Goal: Transaction & Acquisition: Purchase product/service

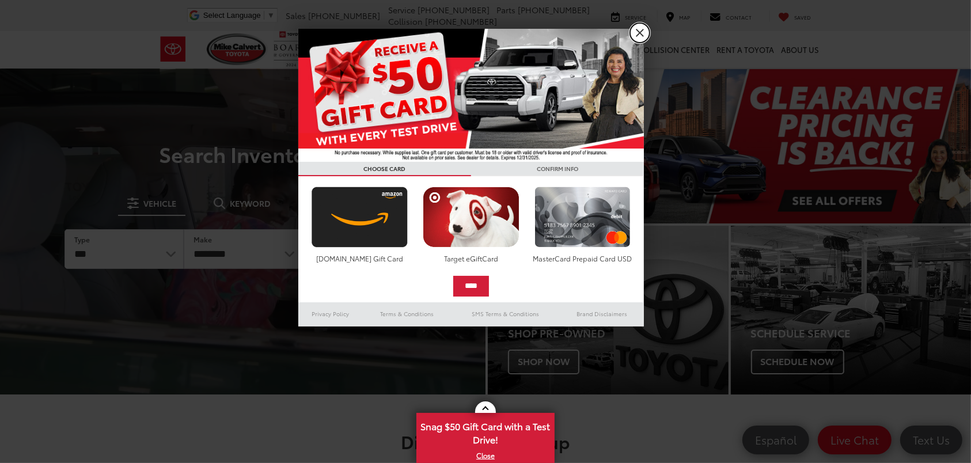
click at [636, 30] on link "X" at bounding box center [640, 33] width 20 height 20
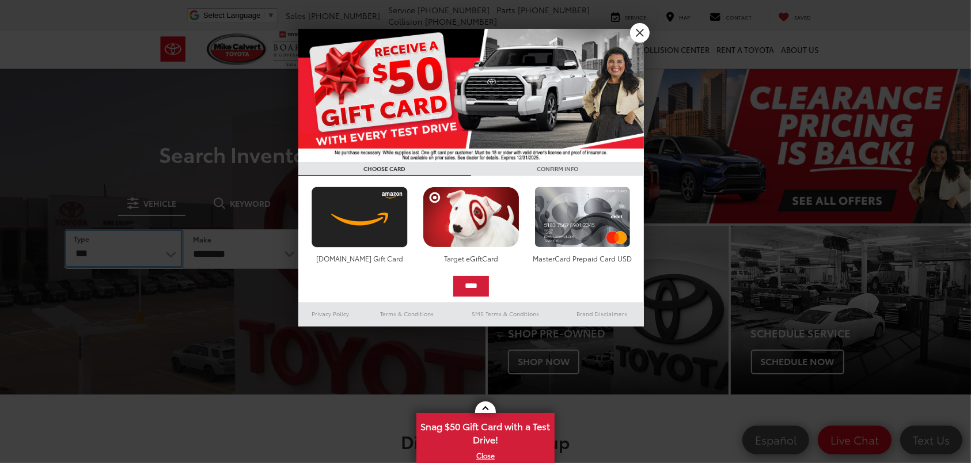
click at [173, 256] on select "*** *** **** *********" at bounding box center [124, 248] width 118 height 39
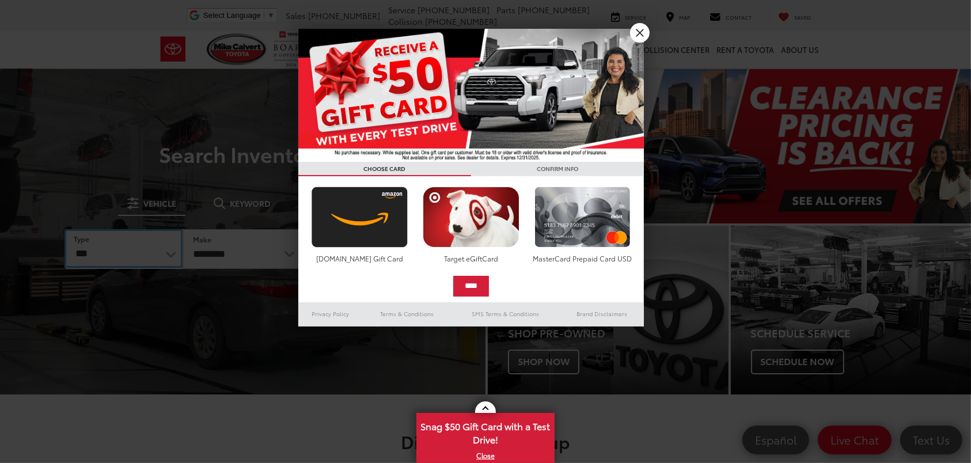
click at [172, 256] on select "*** *** **** *********" at bounding box center [124, 248] width 118 height 39
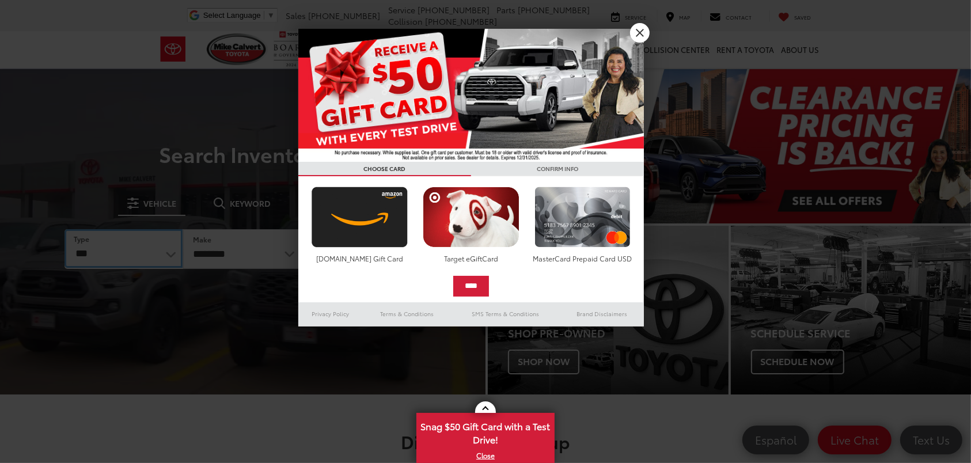
click at [110, 252] on select "*** *** **** *********" at bounding box center [124, 248] width 118 height 39
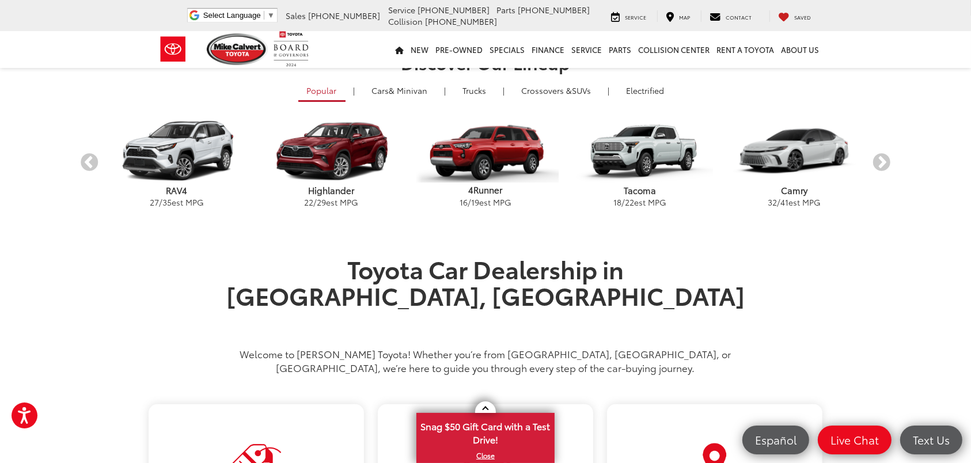
scroll to position [77, 0]
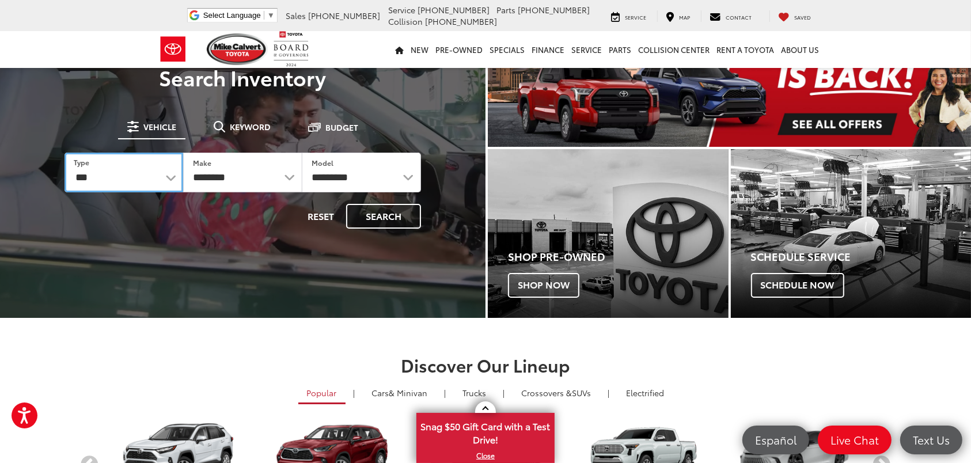
click at [178, 180] on select "*** *** **** *********" at bounding box center [124, 173] width 119 height 40
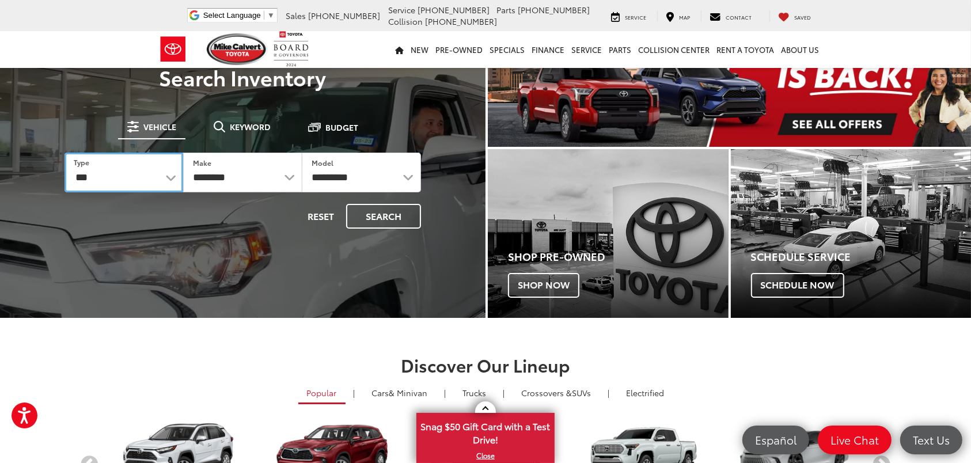
select select "********"
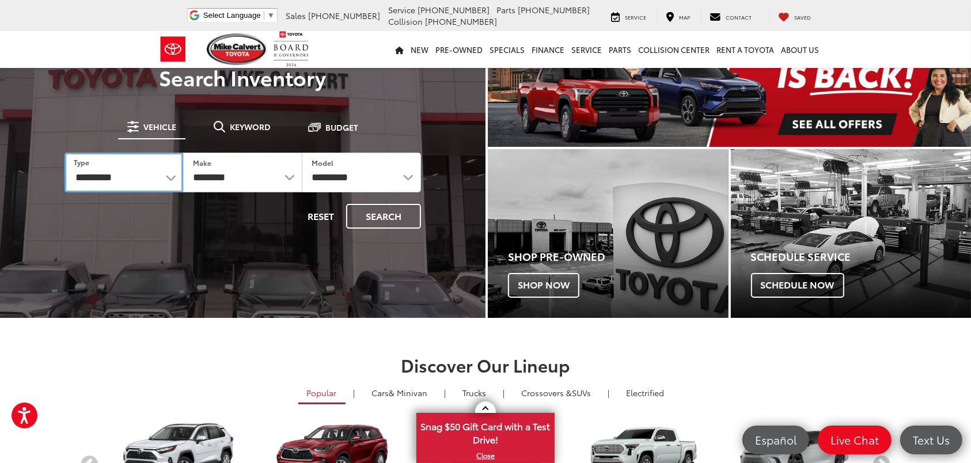
click at [65, 153] on select "*** *** **** *********" at bounding box center [124, 173] width 119 height 40
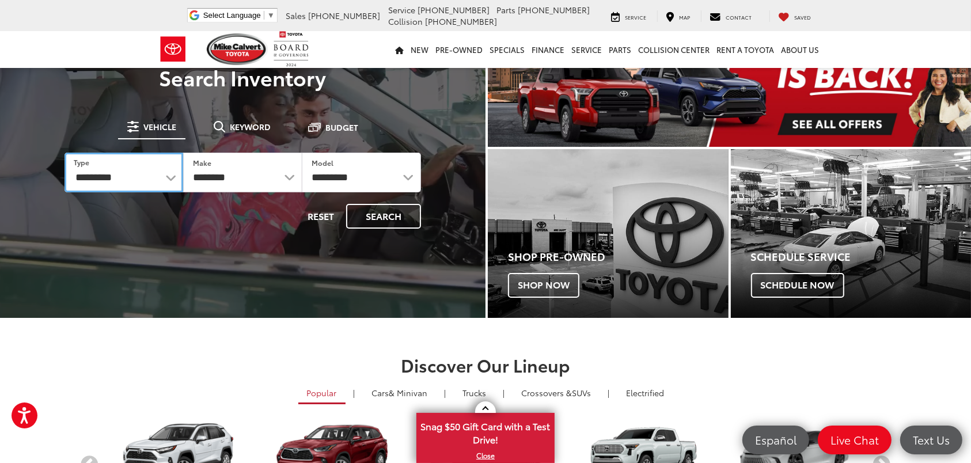
select select "******"
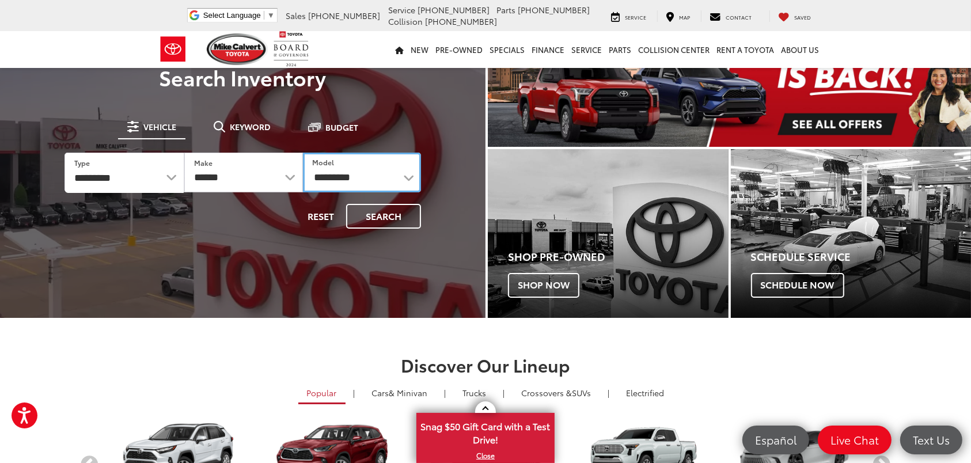
click at [354, 175] on select "**********" at bounding box center [362, 173] width 118 height 40
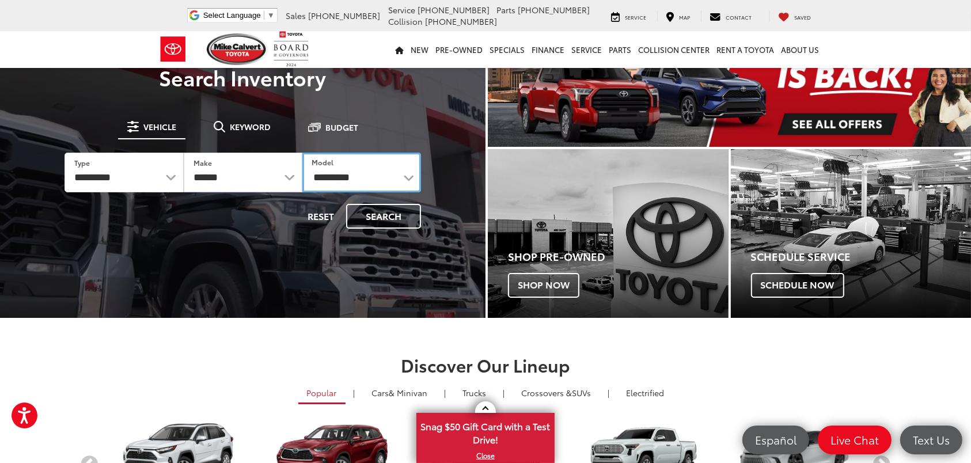
select select "****"
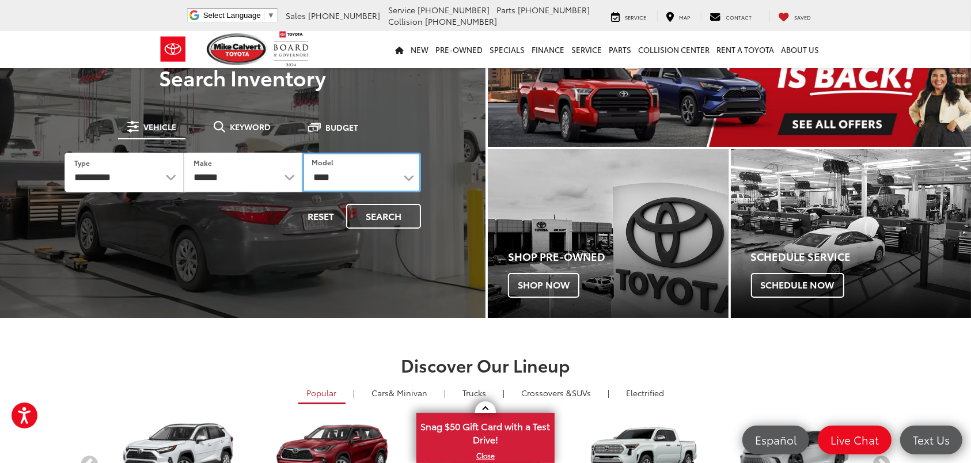
click at [302, 153] on select "**********" at bounding box center [361, 173] width 119 height 40
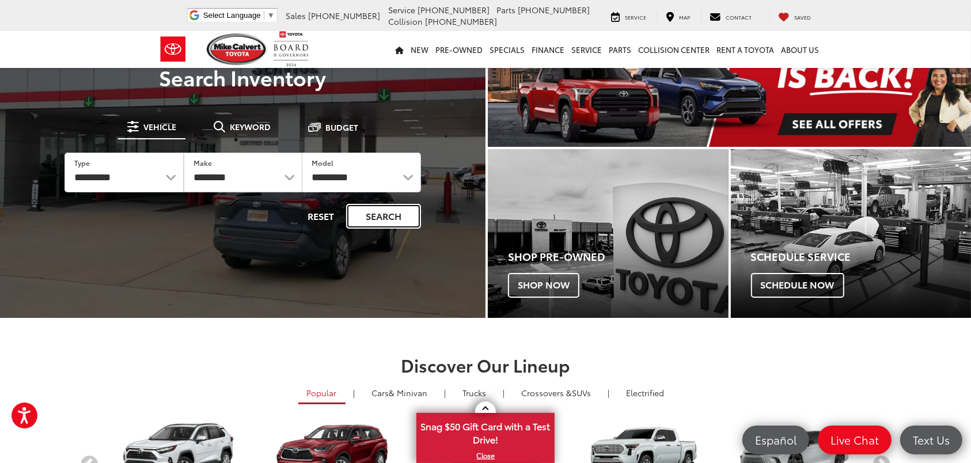
click at [377, 216] on button "Search" at bounding box center [383, 216] width 75 height 25
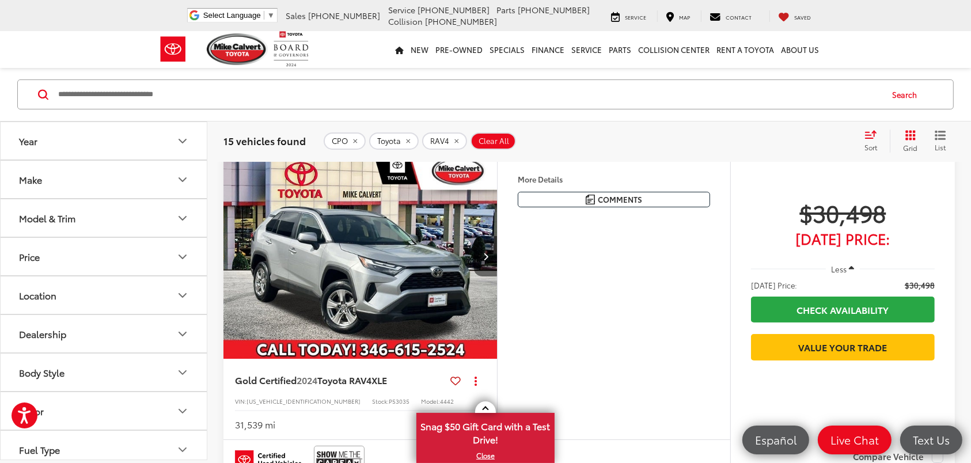
click at [484, 254] on icon "Next image" at bounding box center [485, 256] width 5 height 8
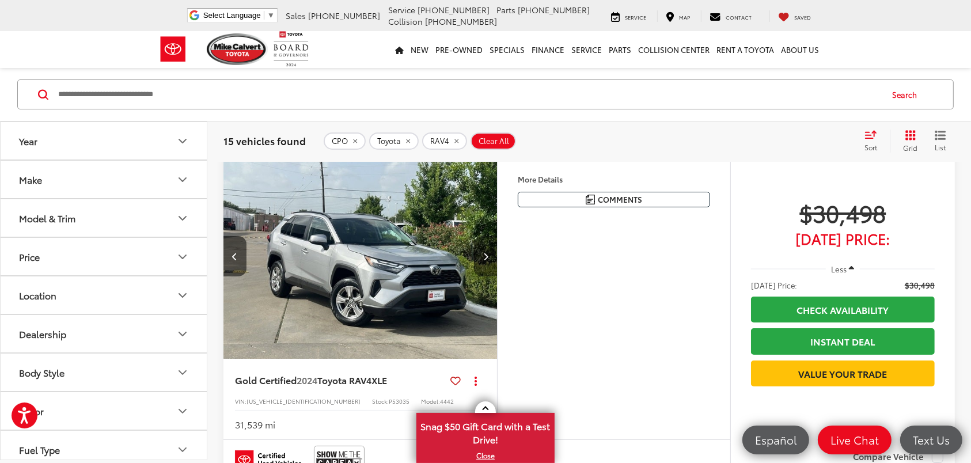
click at [484, 255] on icon "Next image" at bounding box center [485, 256] width 5 height 8
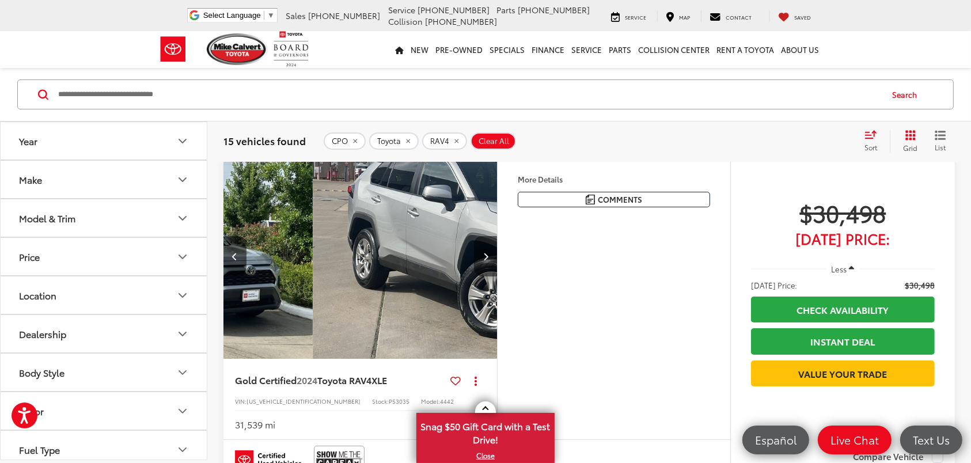
scroll to position [0, 551]
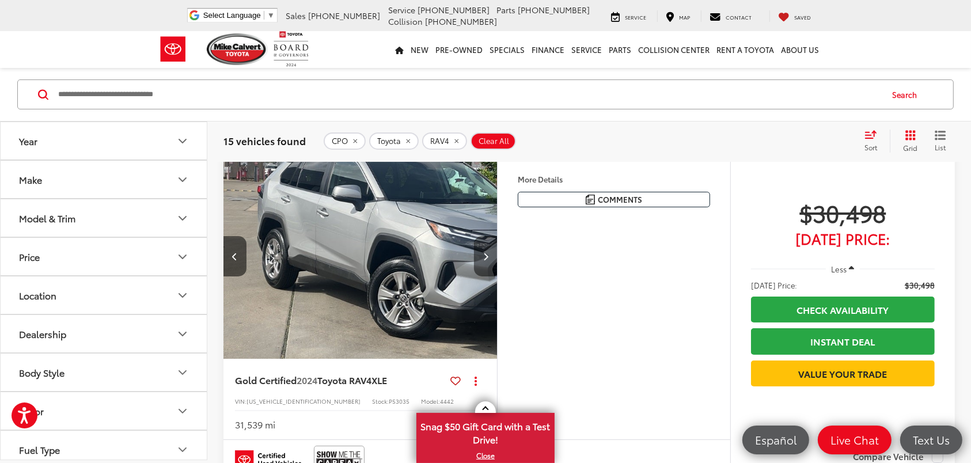
click at [484, 255] on icon "Next image" at bounding box center [485, 256] width 5 height 8
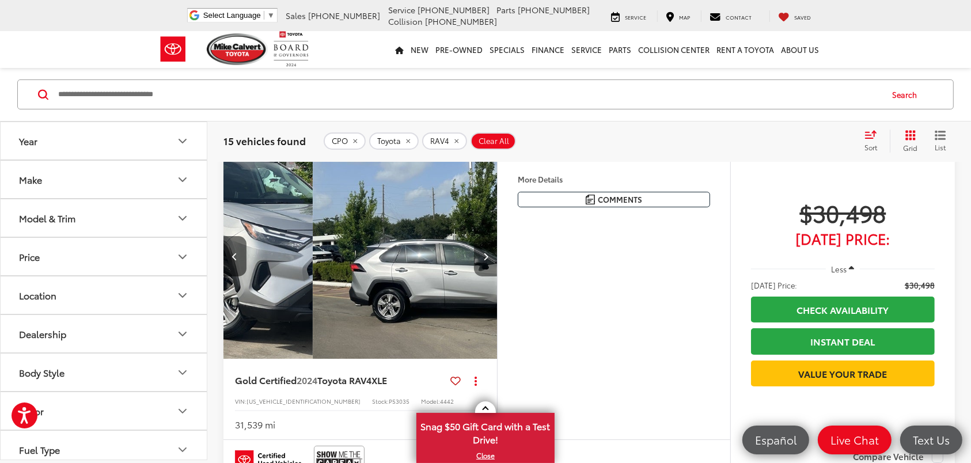
scroll to position [0, 826]
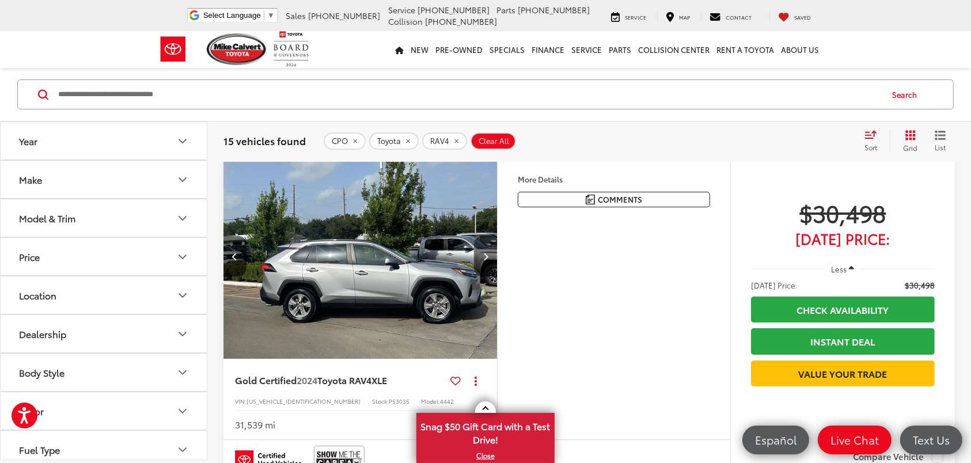
click at [484, 254] on icon "Next image" at bounding box center [485, 256] width 5 height 8
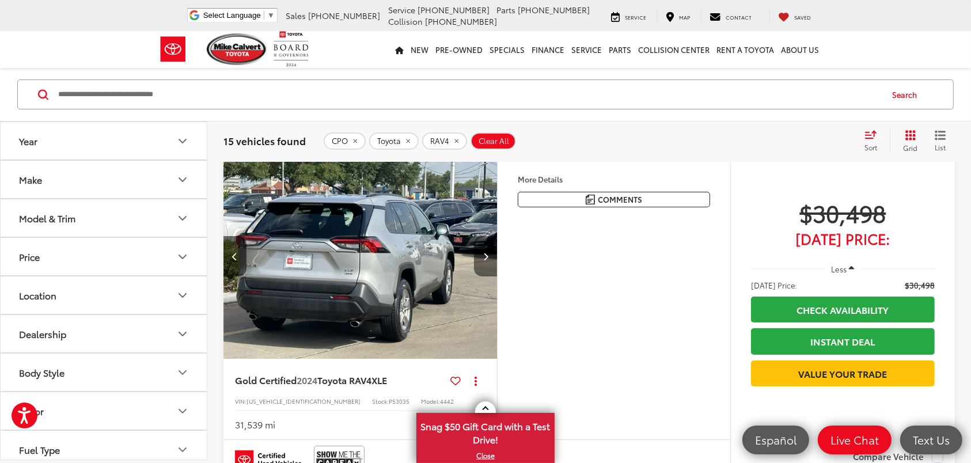
click at [484, 254] on icon "Next image" at bounding box center [485, 256] width 5 height 8
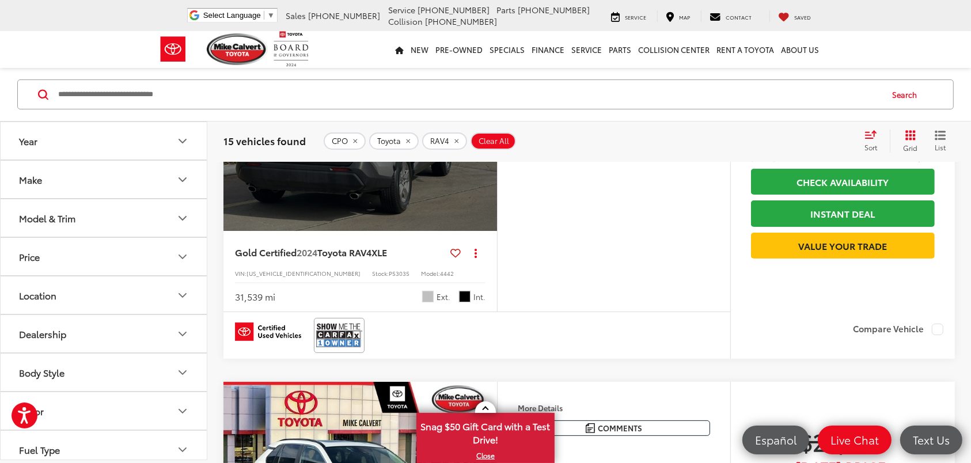
scroll to position [0, 0]
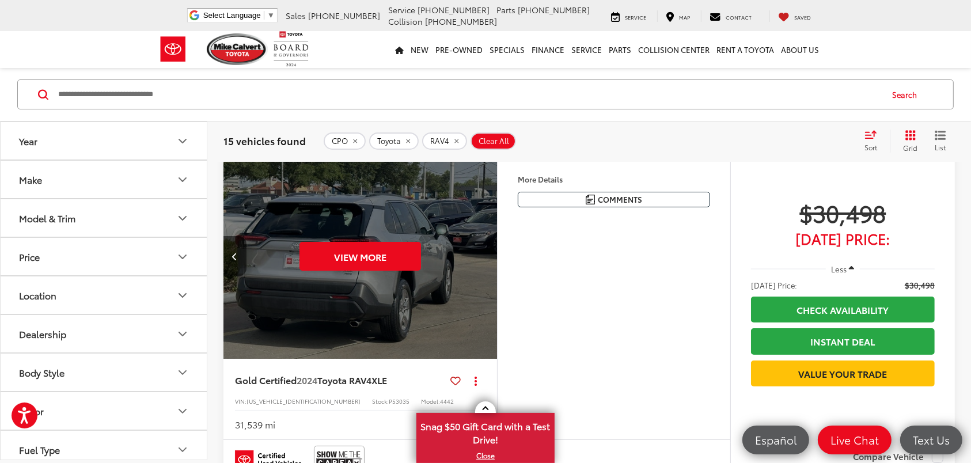
click at [871, 135] on icon "Select sort value" at bounding box center [871, 134] width 10 height 7
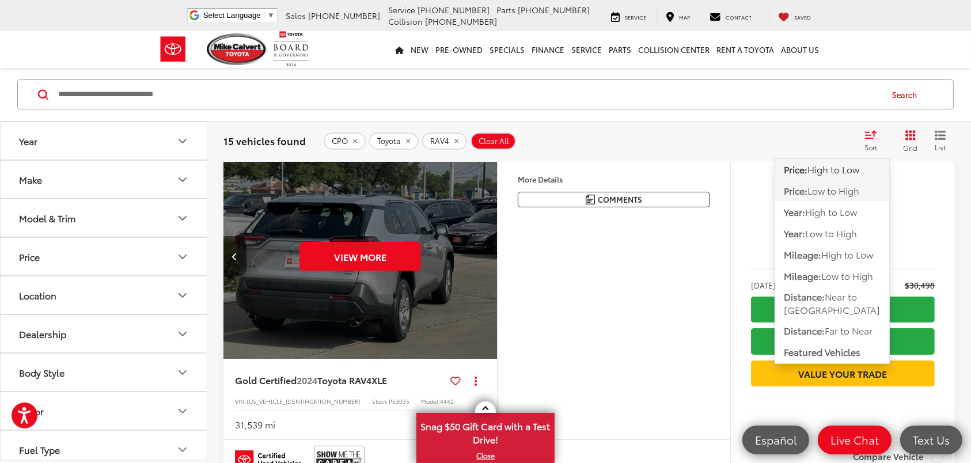
click at [832, 191] on span "Low to High" at bounding box center [833, 190] width 52 height 13
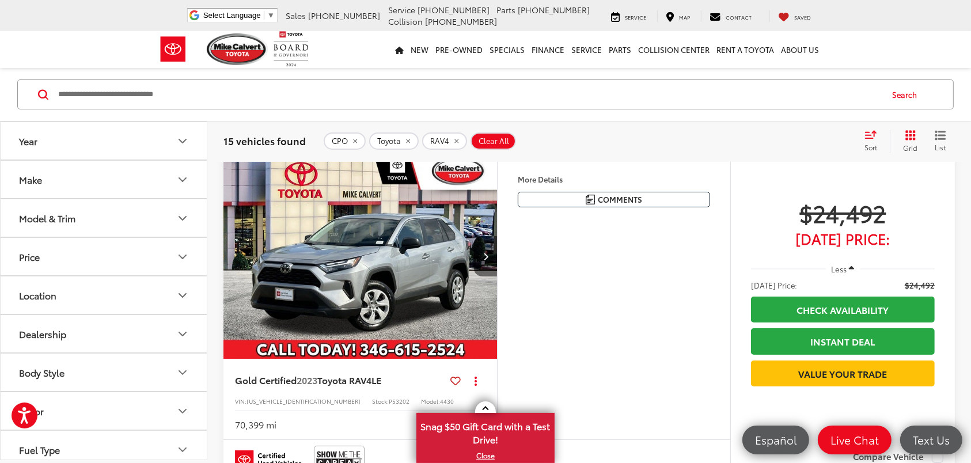
click at [486, 258] on icon "Next image" at bounding box center [485, 256] width 5 height 8
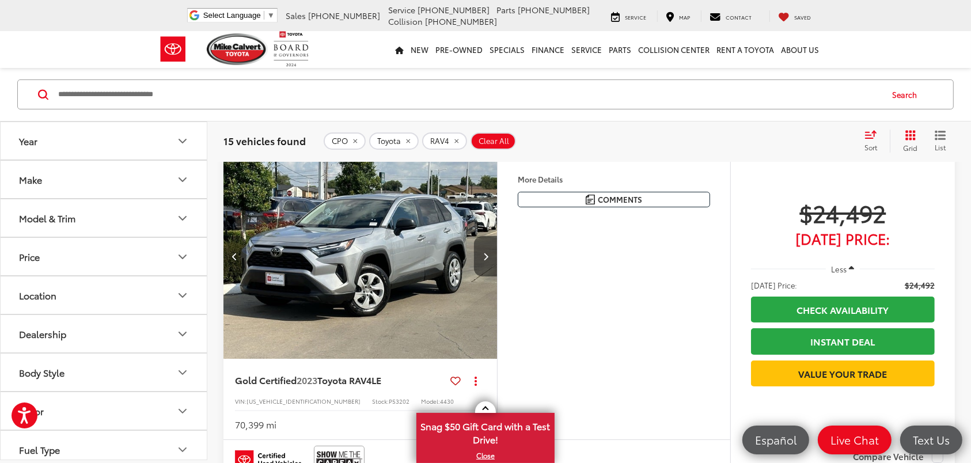
click at [486, 258] on icon "Next image" at bounding box center [485, 256] width 5 height 8
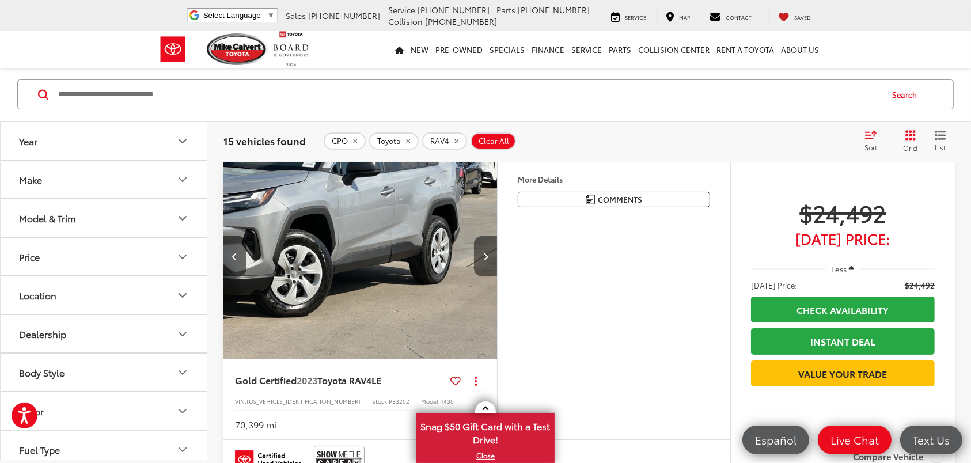
click at [486, 258] on icon "Next image" at bounding box center [485, 256] width 5 height 8
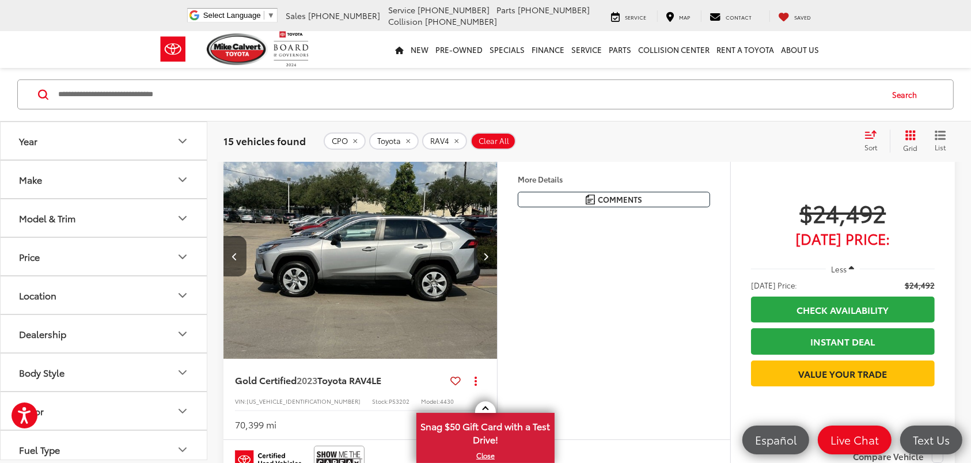
click at [486, 258] on icon "Next image" at bounding box center [485, 256] width 5 height 8
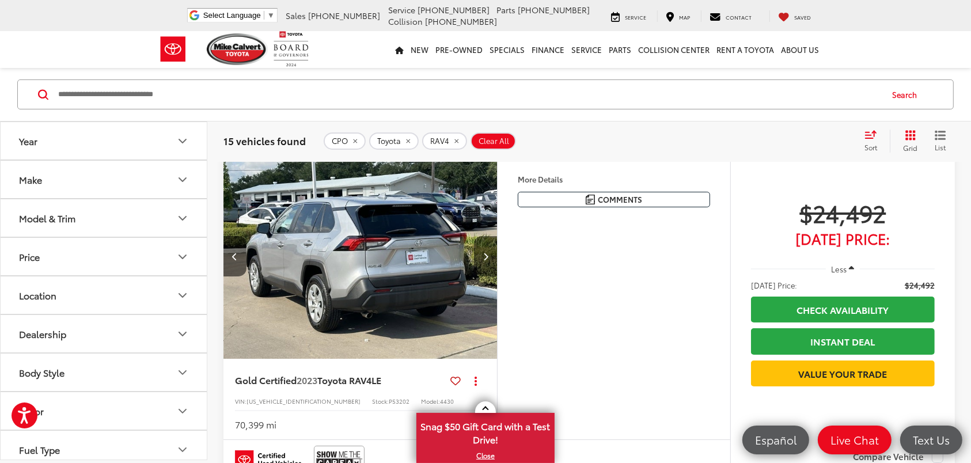
click at [486, 258] on icon "Next image" at bounding box center [485, 256] width 5 height 8
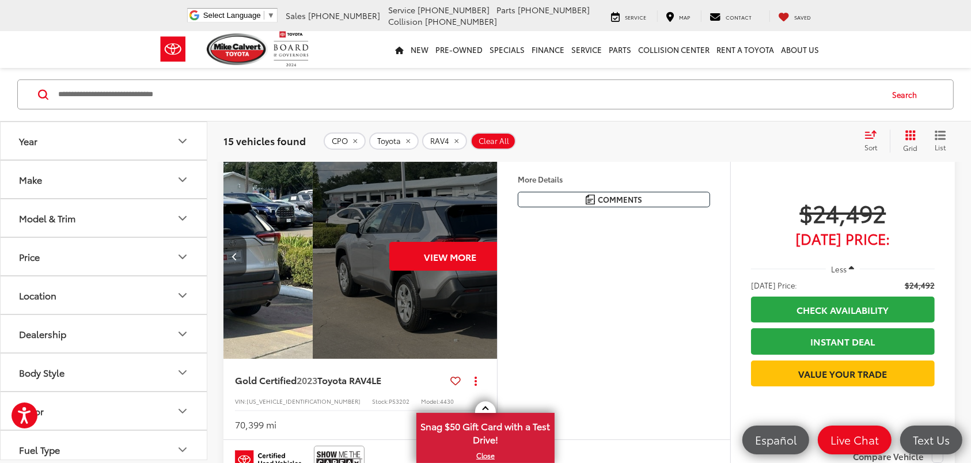
scroll to position [0, 1377]
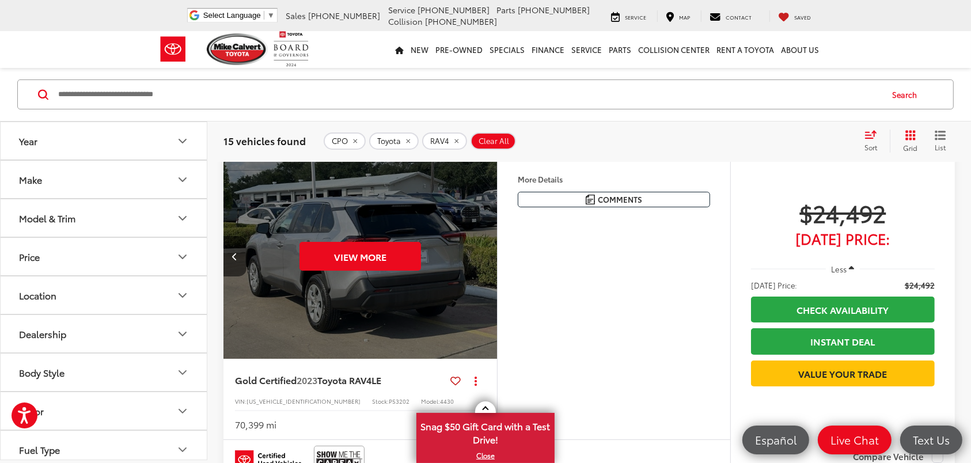
click at [486, 258] on div "View More" at bounding box center [360, 256] width 275 height 207
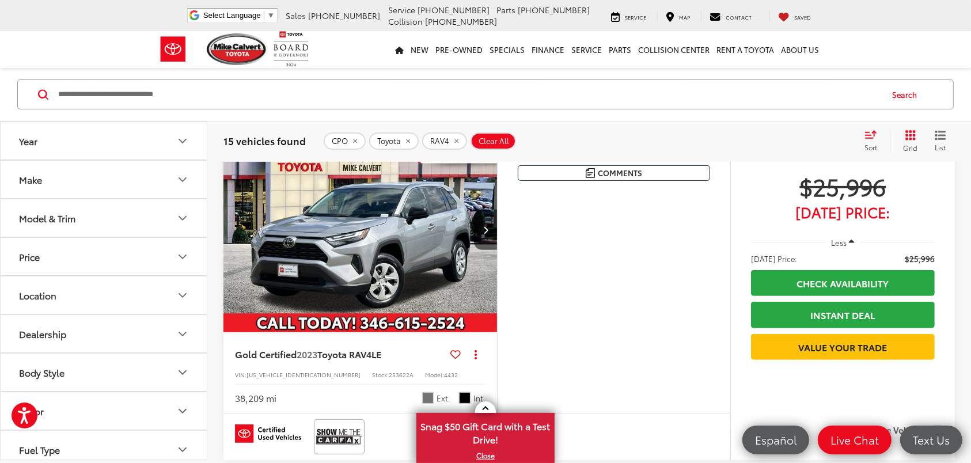
scroll to position [384, 0]
click at [177, 219] on icon "Model & Trim" at bounding box center [183, 218] width 14 height 14
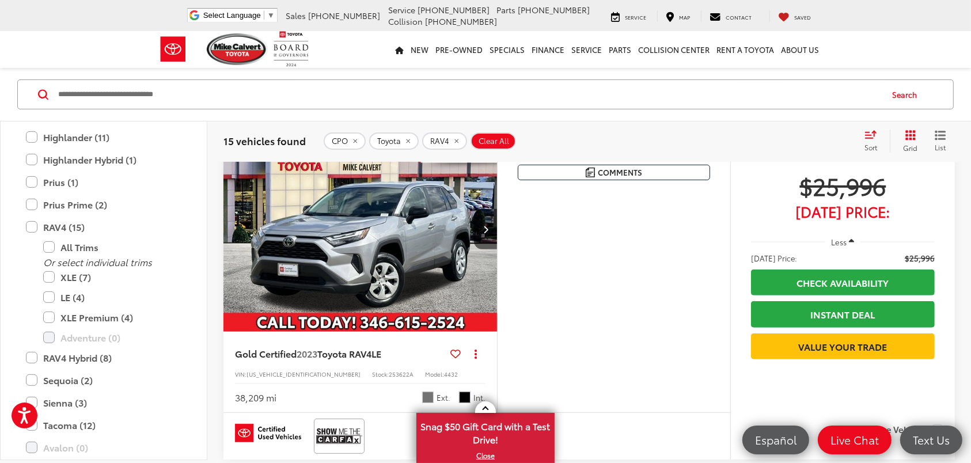
scroll to position [325, 0]
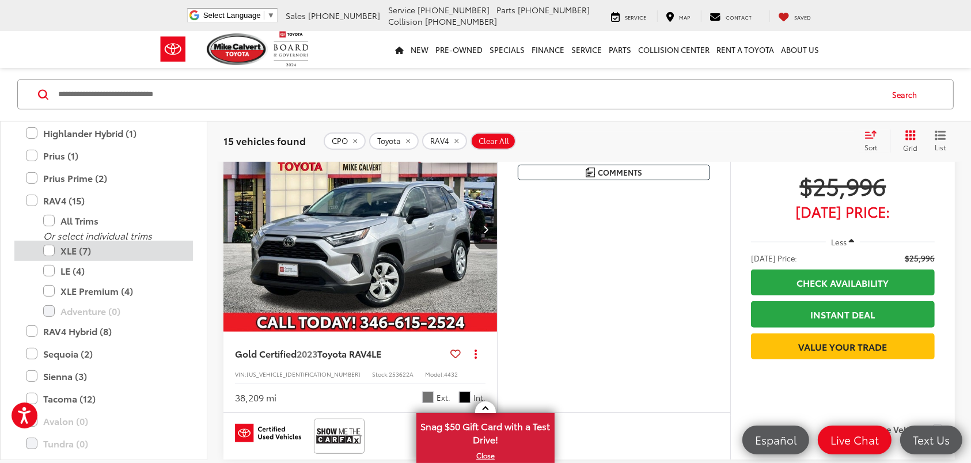
click at [49, 249] on label "XLE (7)" at bounding box center [112, 250] width 138 height 20
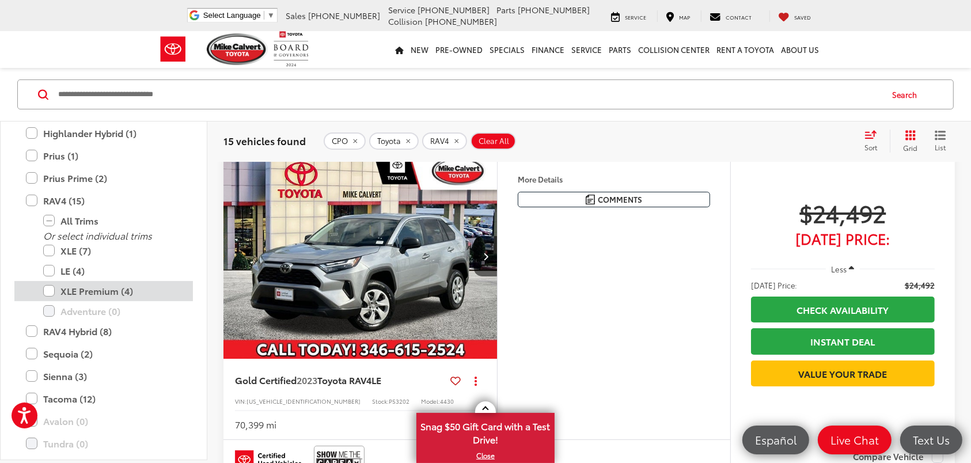
click at [47, 287] on label "XLE Premium (4)" at bounding box center [112, 290] width 138 height 20
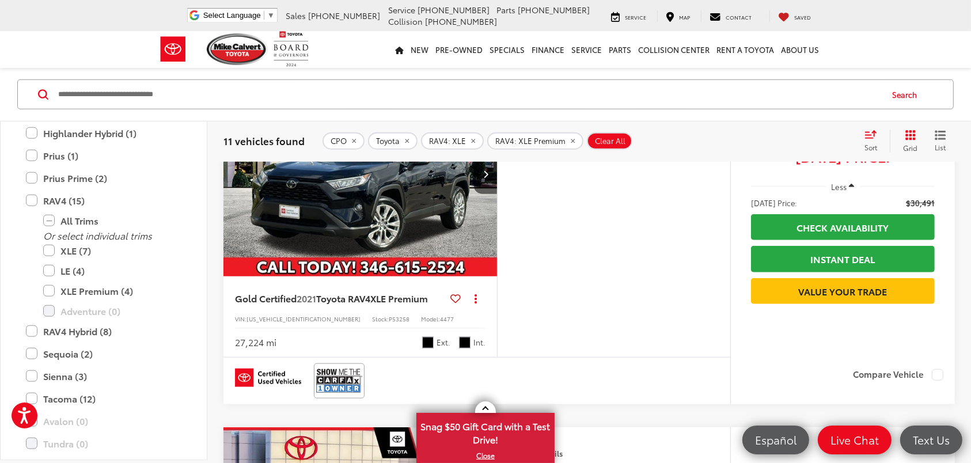
scroll to position [1075, 0]
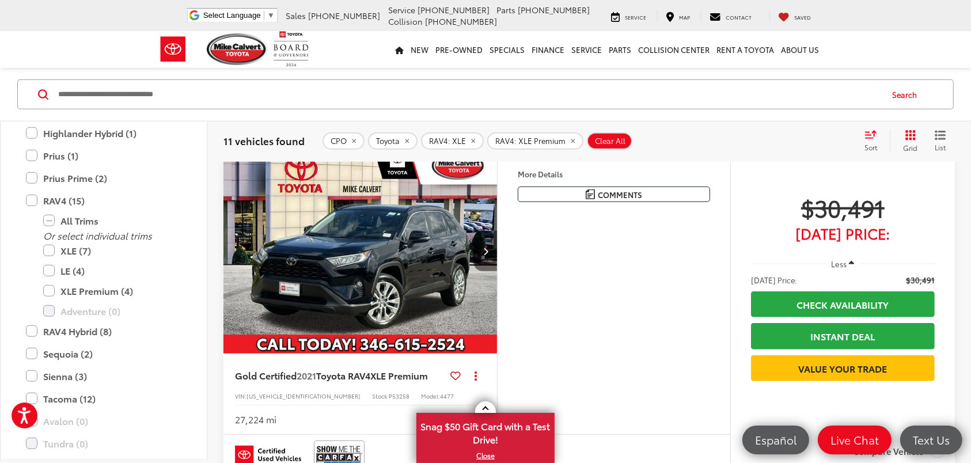
click at [487, 252] on icon "Next image" at bounding box center [485, 251] width 5 height 8
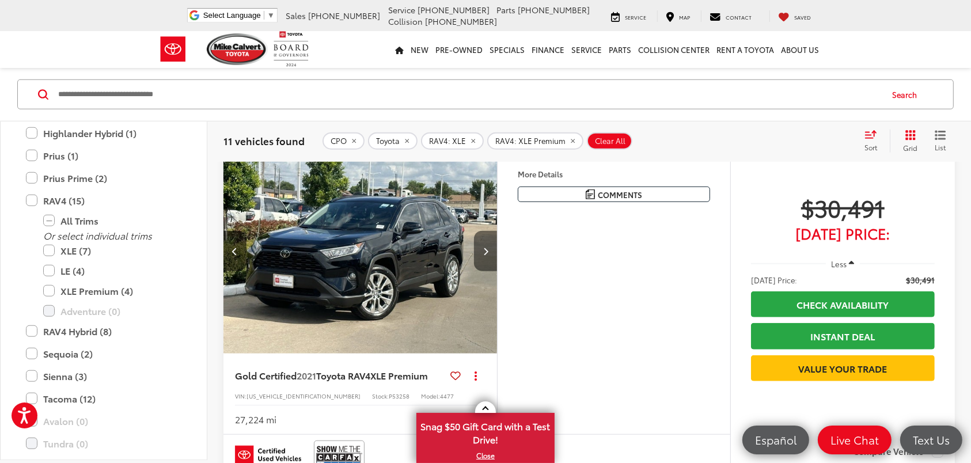
click at [487, 251] on icon "Next image" at bounding box center [485, 251] width 5 height 8
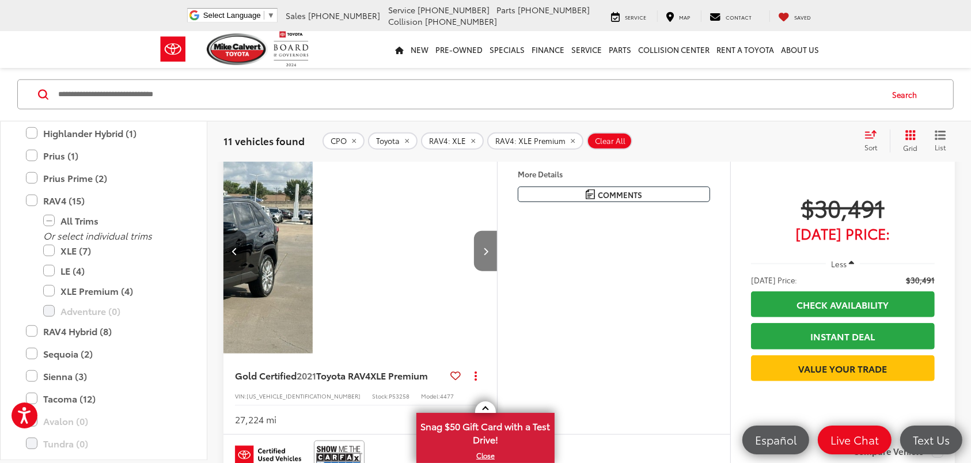
scroll to position [0, 551]
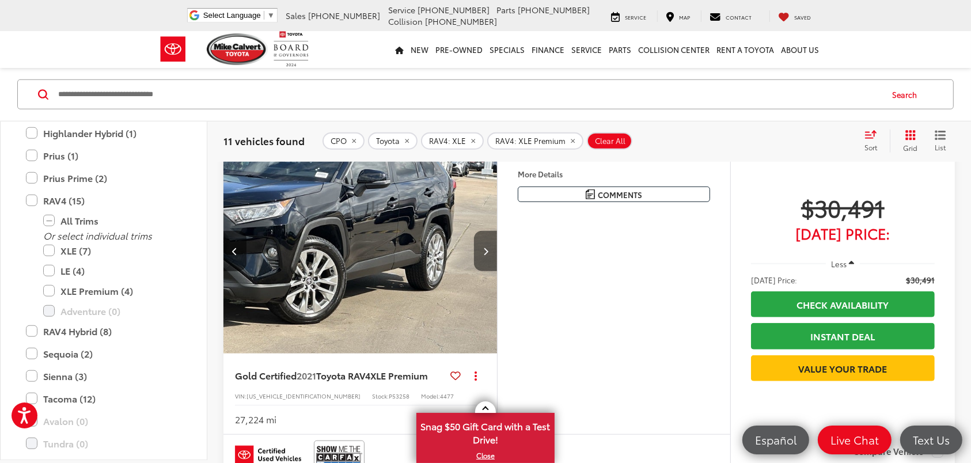
click at [486, 251] on icon "Next image" at bounding box center [485, 251] width 5 height 8
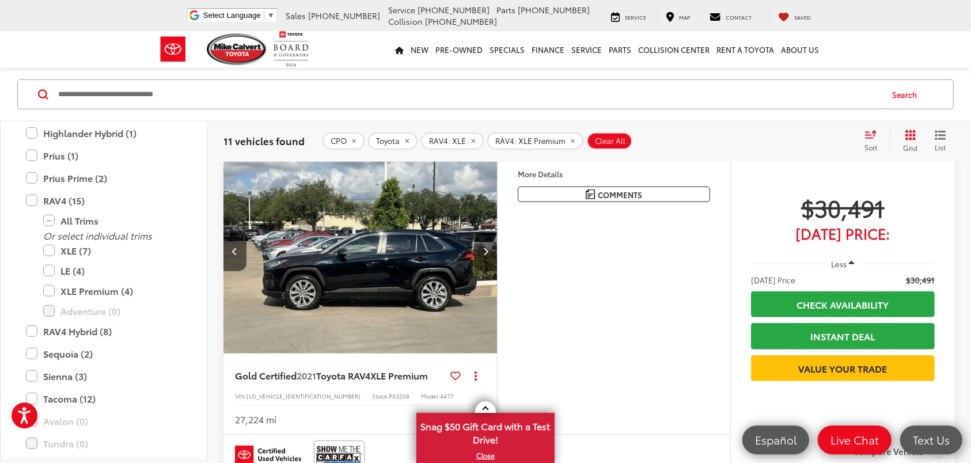
click at [486, 251] on icon "Next image" at bounding box center [485, 251] width 5 height 8
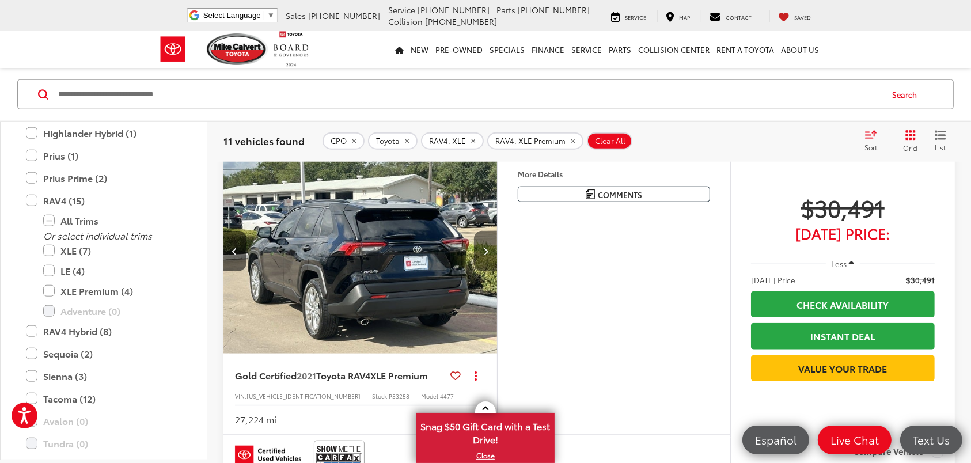
click at [486, 251] on icon "Next image" at bounding box center [485, 251] width 5 height 8
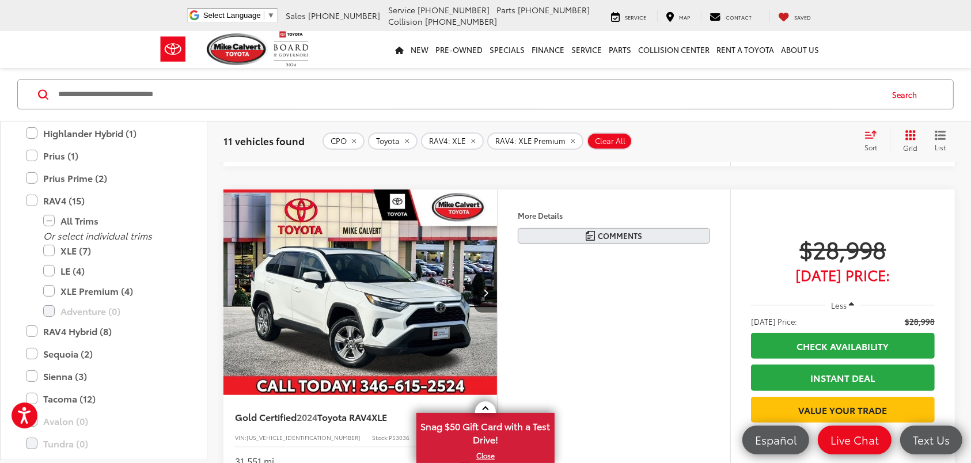
scroll to position [384, 0]
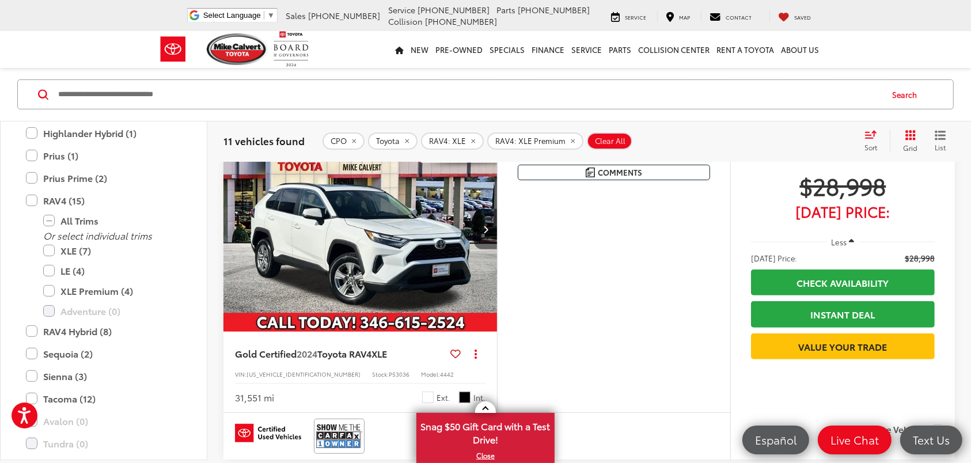
click at [484, 232] on icon "Next image" at bounding box center [485, 229] width 5 height 8
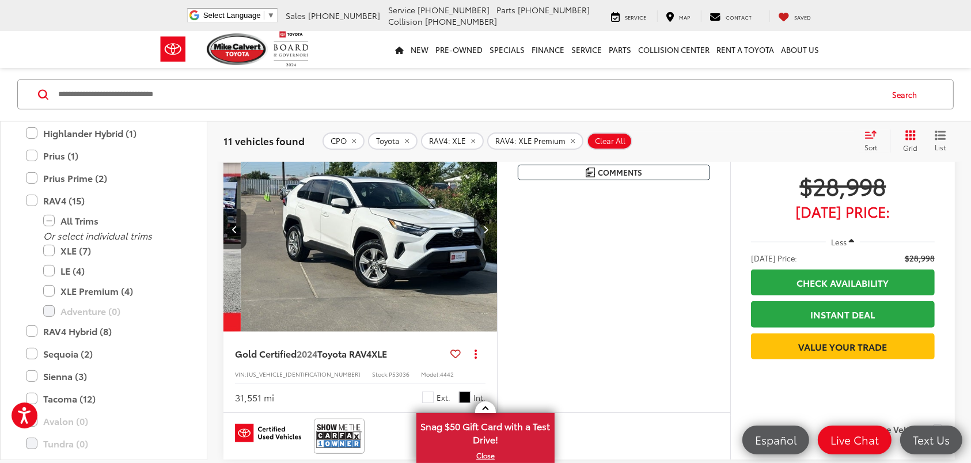
scroll to position [0, 275]
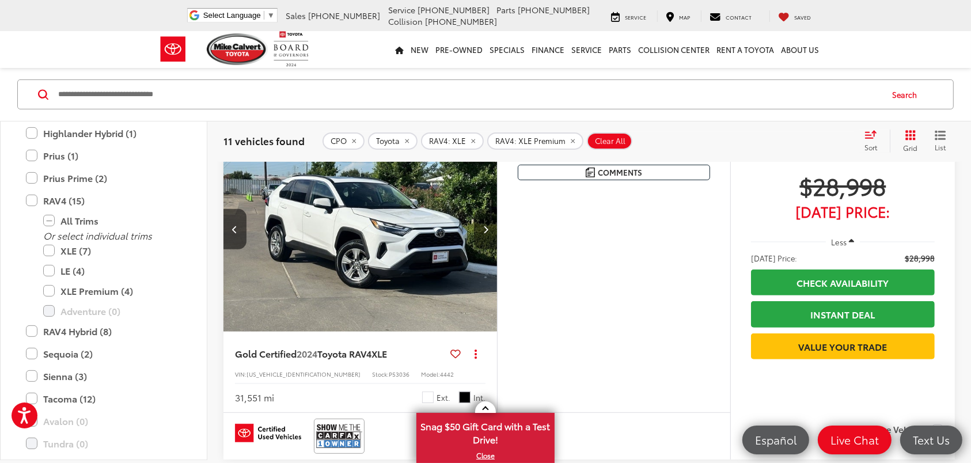
click at [485, 231] on icon "Next image" at bounding box center [485, 229] width 5 height 8
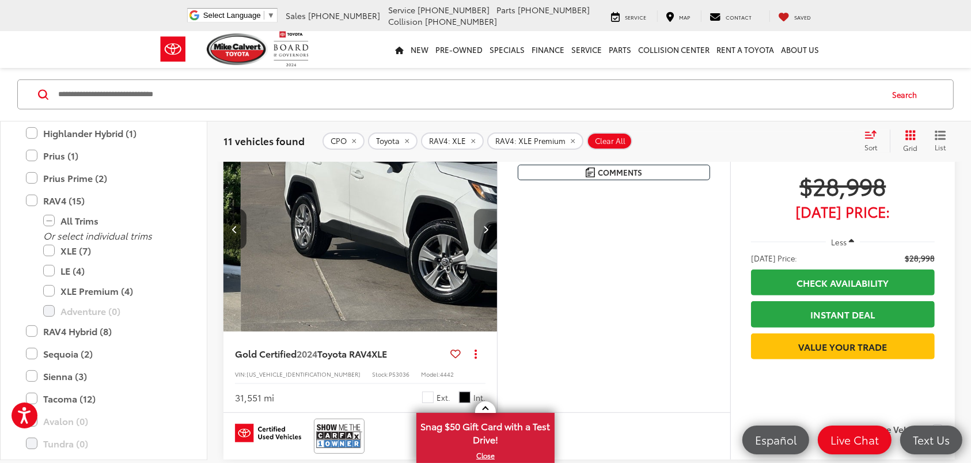
scroll to position [0, 551]
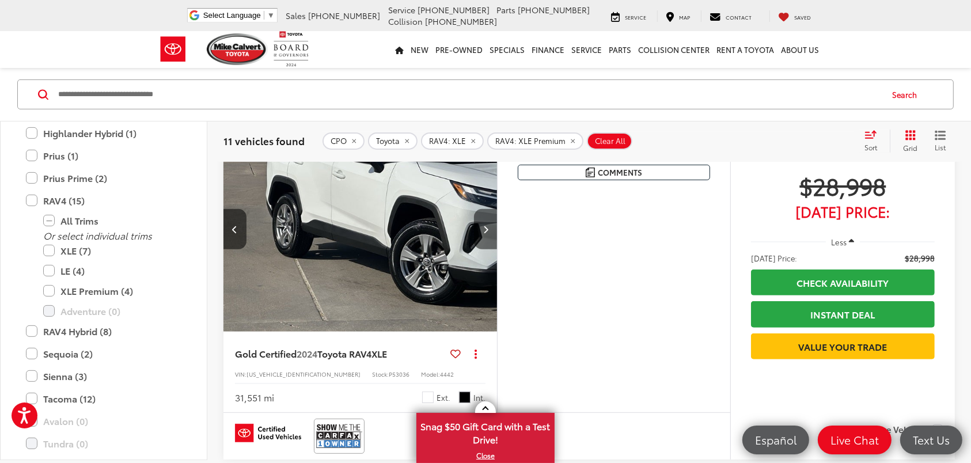
click at [486, 227] on icon "Next image" at bounding box center [485, 229] width 5 height 8
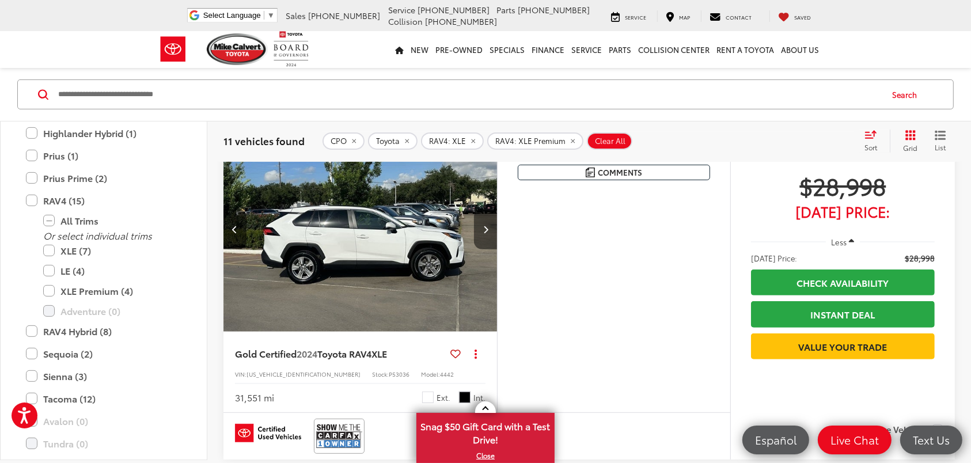
click at [484, 225] on icon "Next image" at bounding box center [485, 229] width 5 height 8
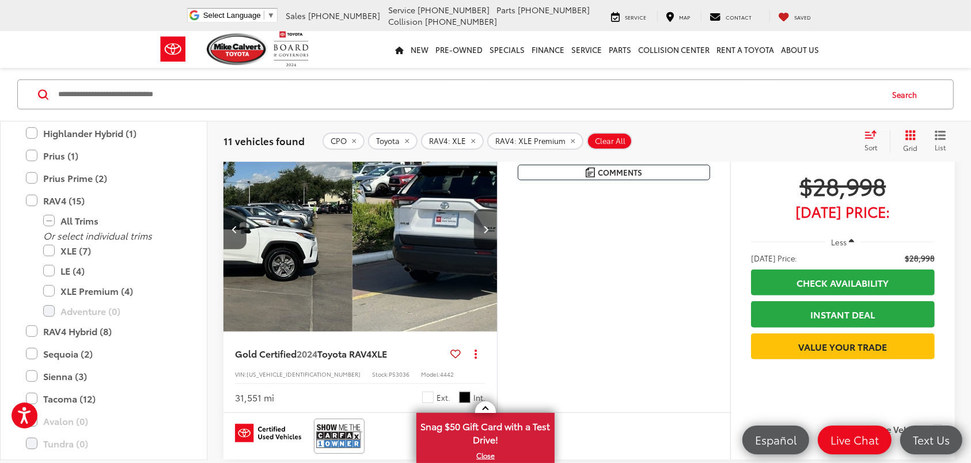
scroll to position [0, 1101]
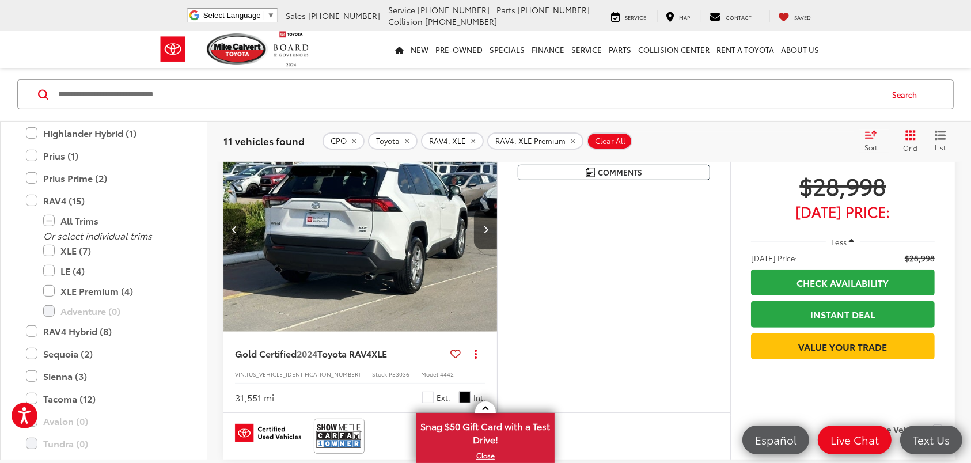
click at [376, 239] on img "2024 Toyota RAV4 XLE 4" at bounding box center [360, 229] width 275 height 207
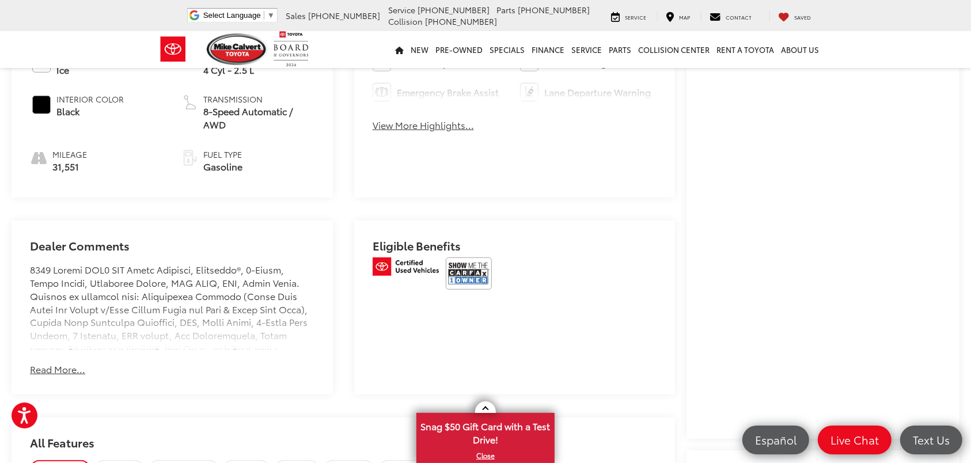
scroll to position [640, 0]
click at [46, 361] on button "Read More..." at bounding box center [57, 367] width 55 height 13
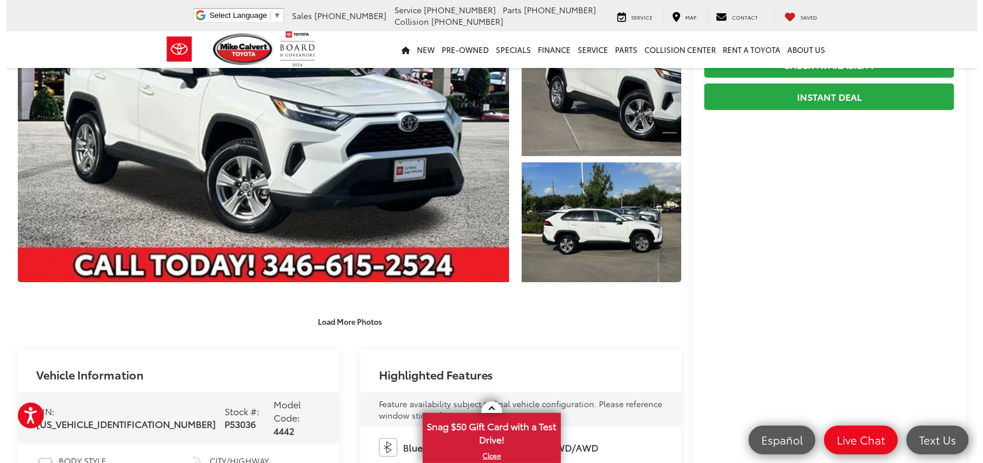
scroll to position [103, 0]
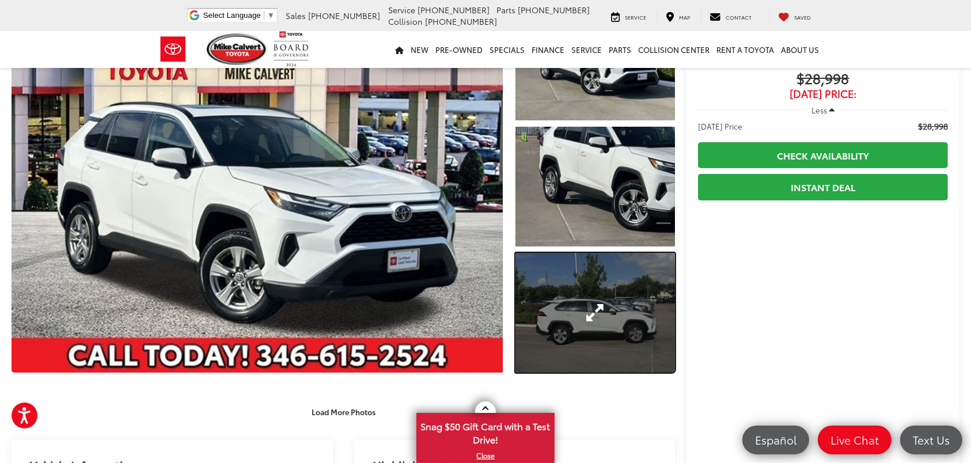
click at [589, 308] on link "Expand Photo 3" at bounding box center [595, 313] width 160 height 120
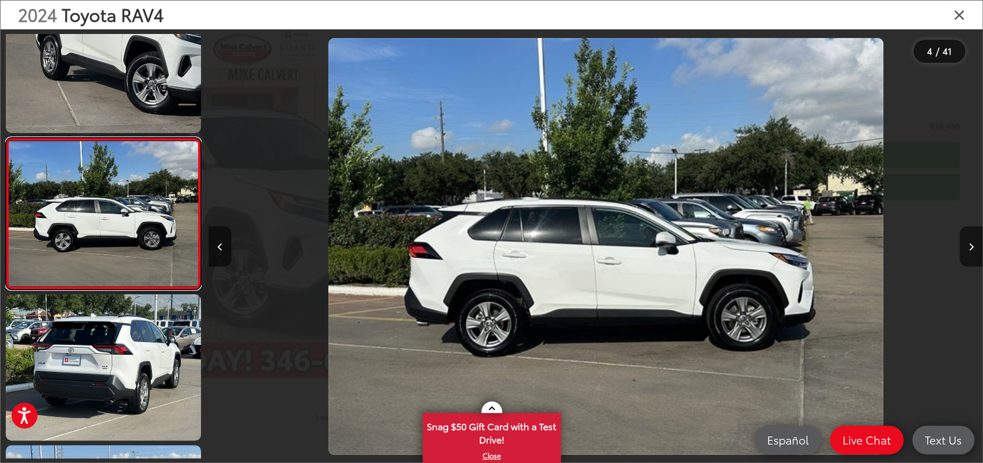
scroll to position [0, 2322]
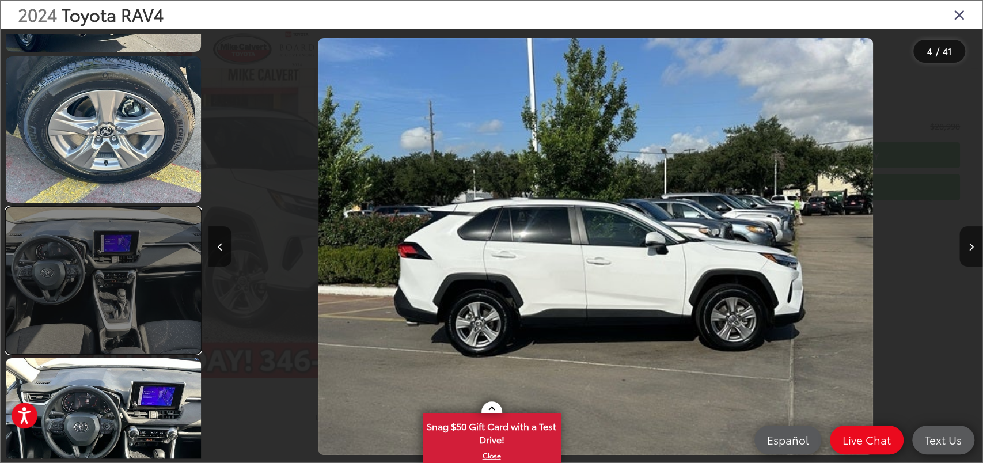
click at [106, 321] on link at bounding box center [103, 280] width 195 height 146
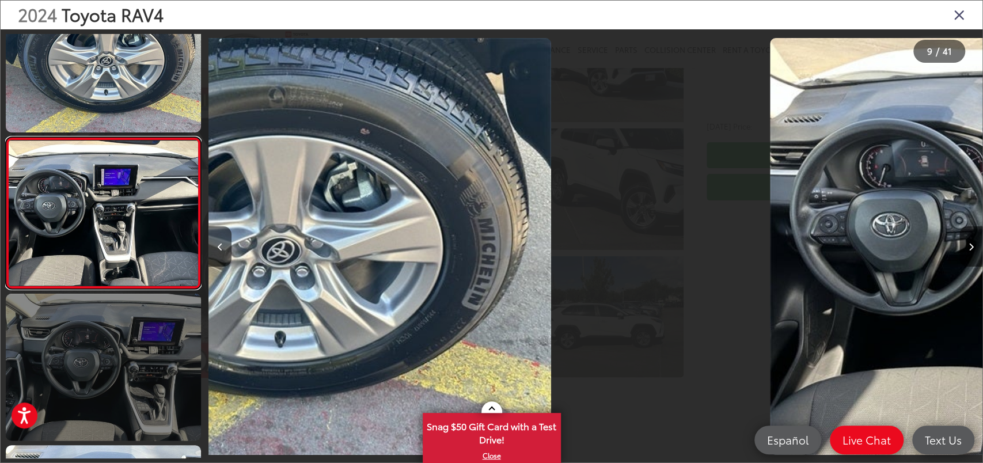
scroll to position [0, 6192]
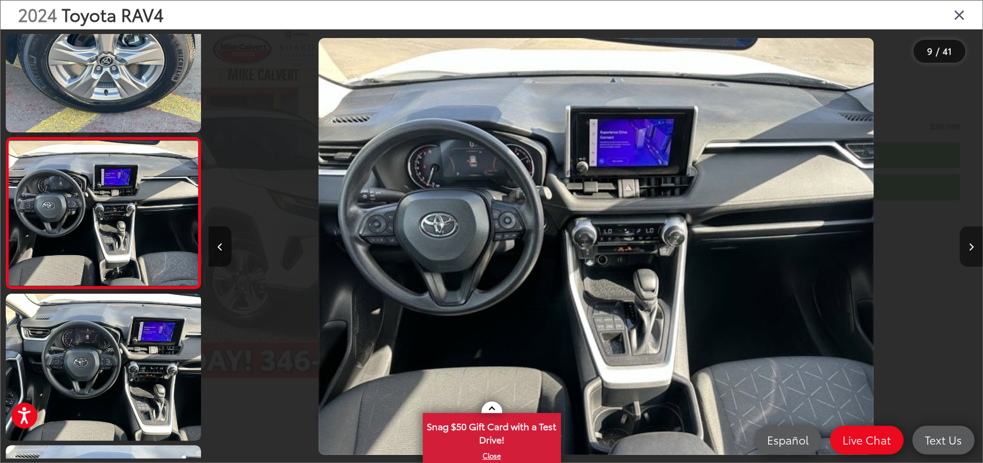
click at [970, 245] on button "Next image" at bounding box center [971, 246] width 23 height 40
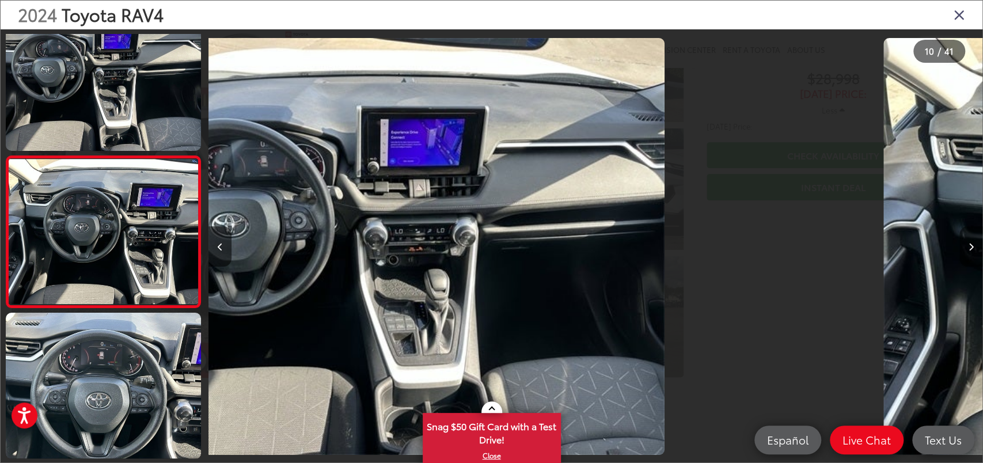
scroll to position [1256, 0]
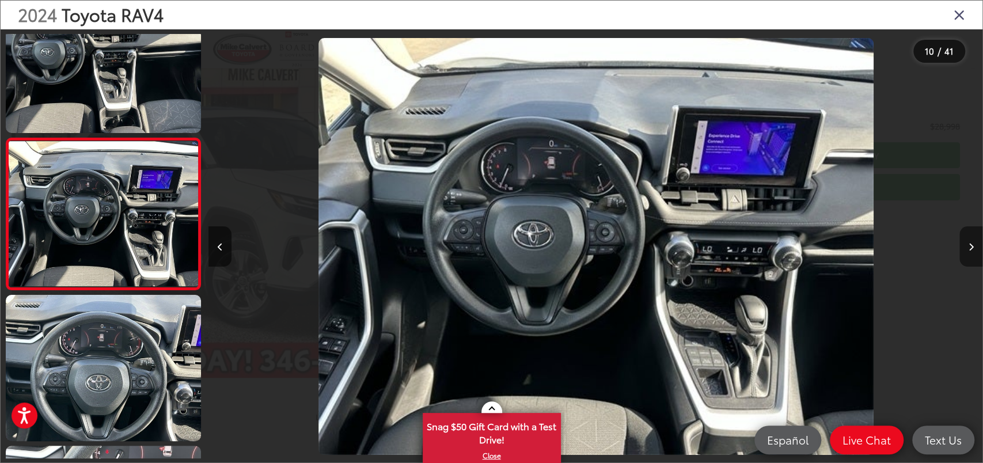
click at [970, 245] on button "Next image" at bounding box center [971, 246] width 23 height 40
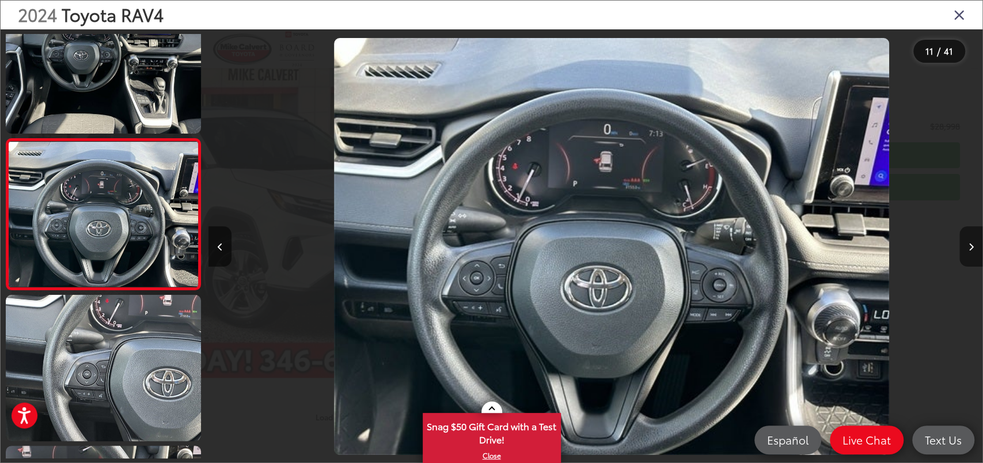
scroll to position [0, 7740]
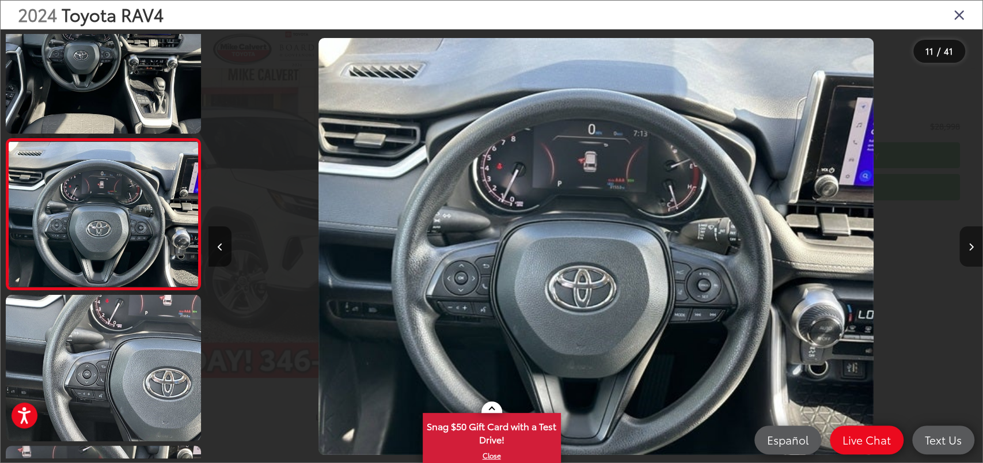
click at [970, 245] on button "Next image" at bounding box center [971, 246] width 23 height 40
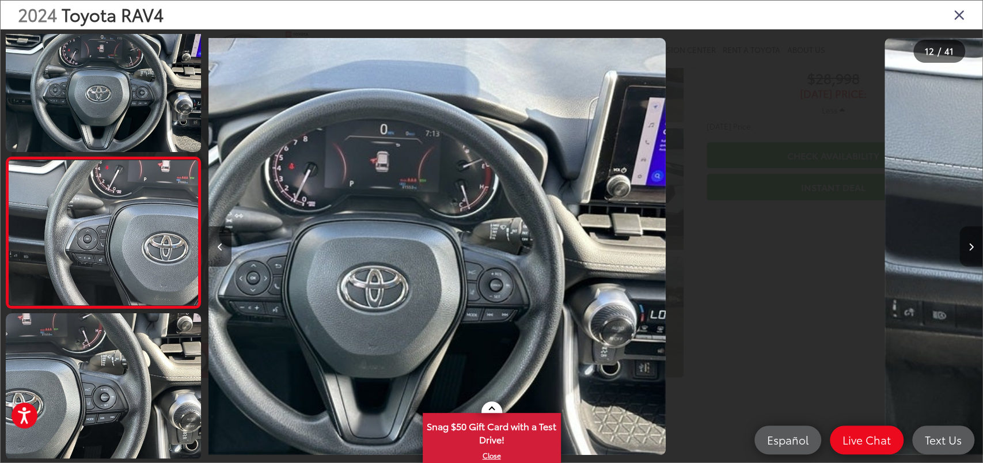
scroll to position [0, 0]
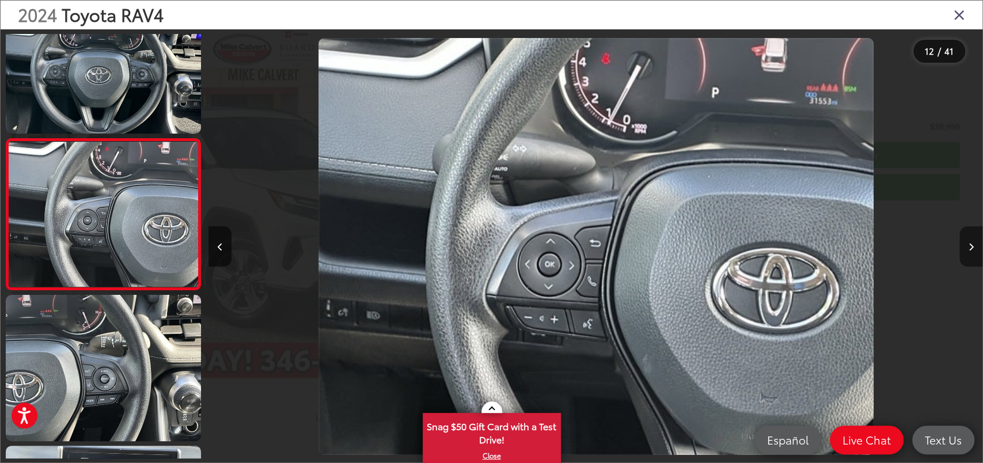
click at [970, 245] on button "Next image" at bounding box center [971, 246] width 23 height 40
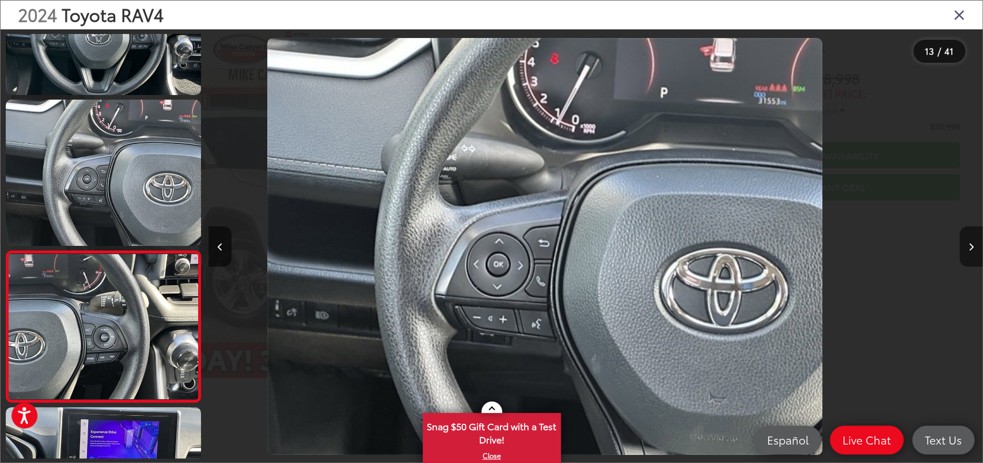
scroll to position [0, 8723]
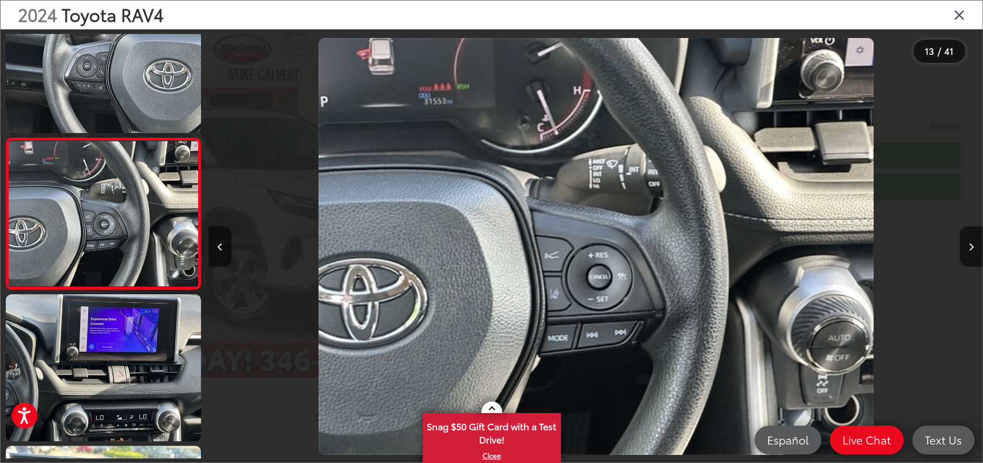
click at [964, 16] on icon "Close gallery" at bounding box center [960, 14] width 12 height 15
